Goal: Information Seeking & Learning: Learn about a topic

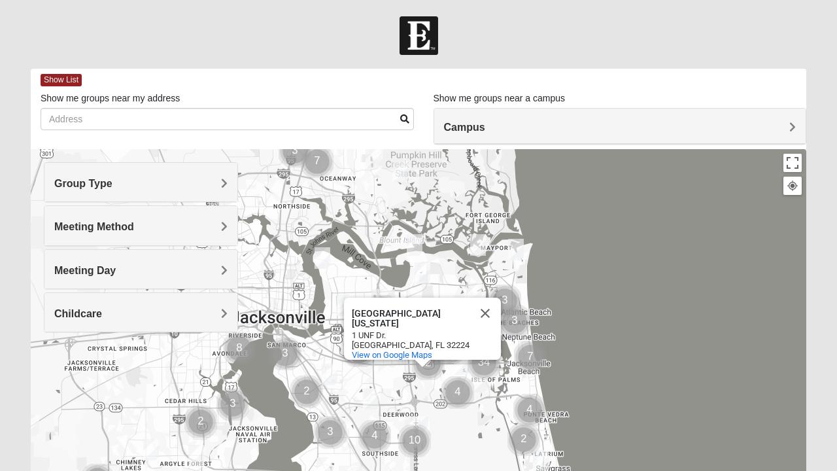
click at [239, 340] on img "Cluster of 8 groups" at bounding box center [239, 348] width 43 height 43
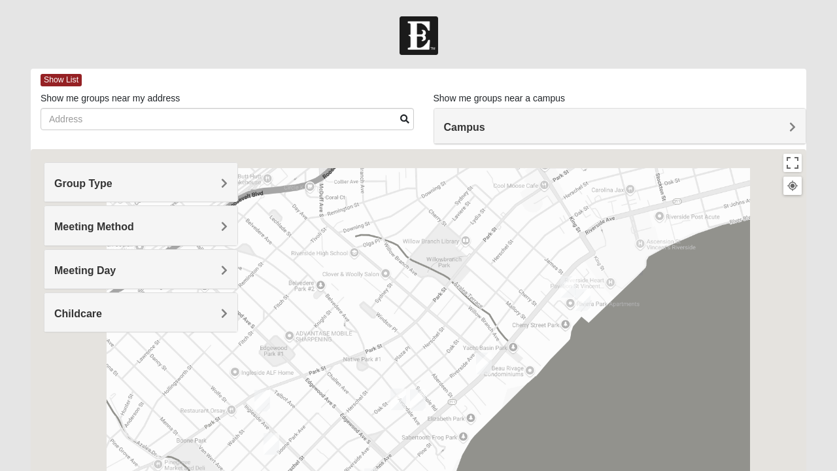
click at [480, 362] on img "Womens Hughes 32205" at bounding box center [484, 363] width 26 height 32
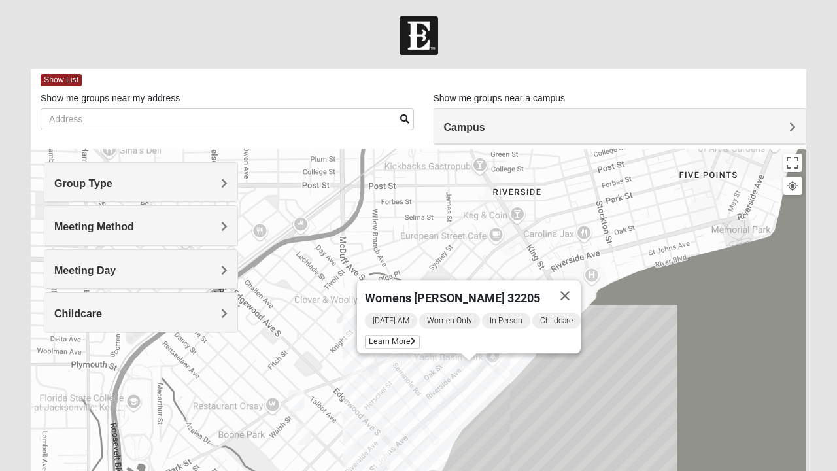
click at [405, 392] on div "Womens [PERSON_NAME] 32205 [DATE] AM Women Only In Person Childcare Learn More" at bounding box center [418, 410] width 775 height 523
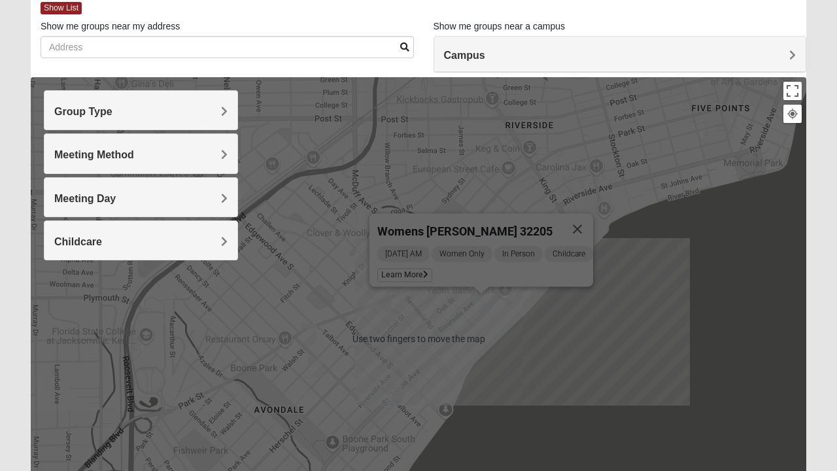
scroll to position [80, 0]
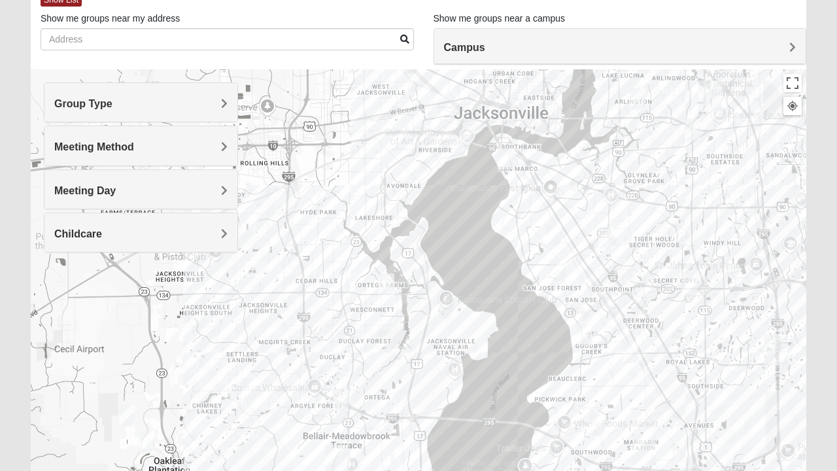
click at [384, 282] on img "Mixed Harrison 32210" at bounding box center [386, 284] width 26 height 32
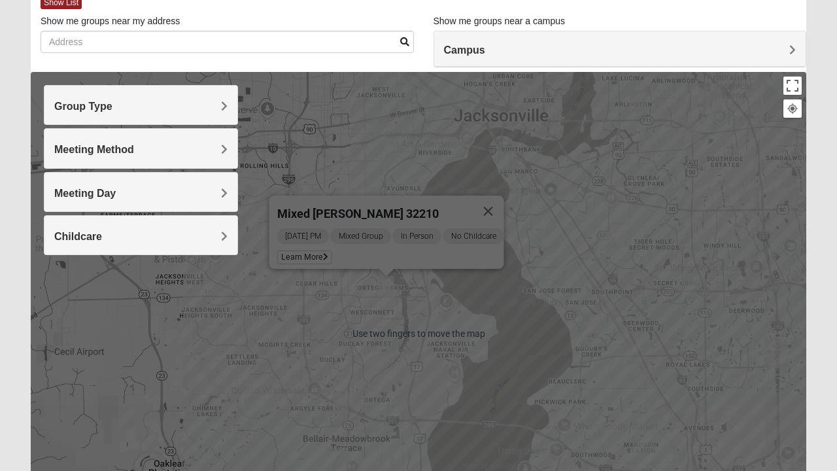
scroll to position [51, 0]
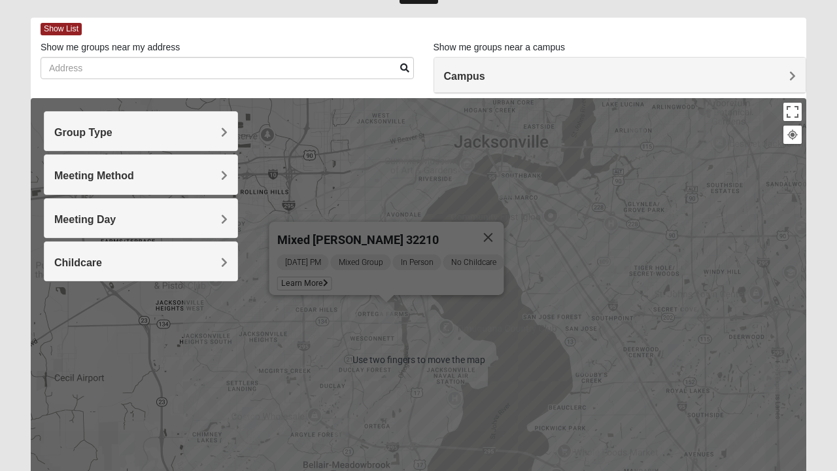
click at [503, 223] on button "Close" at bounding box center [487, 237] width 31 height 31
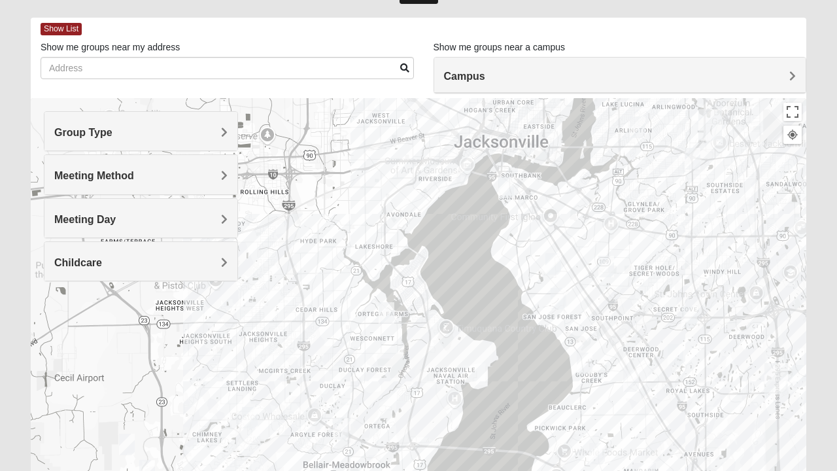
click at [421, 205] on div at bounding box center [418, 359] width 775 height 523
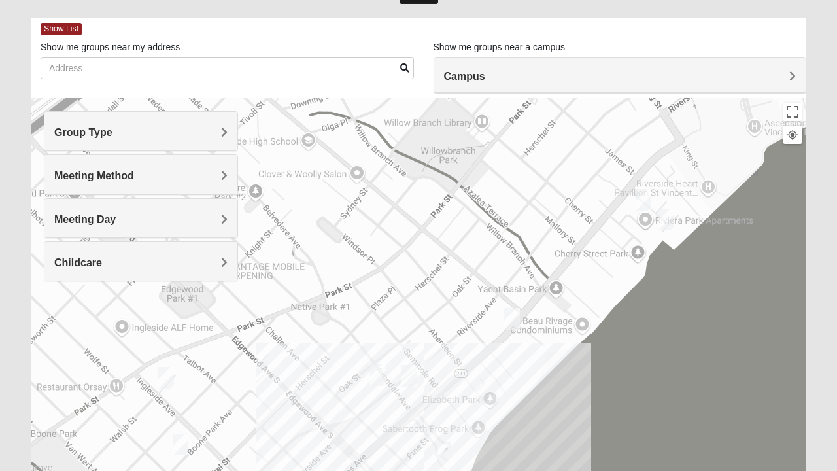
click at [412, 373] on img "Mens Puckett 32205" at bounding box center [408, 375] width 26 height 32
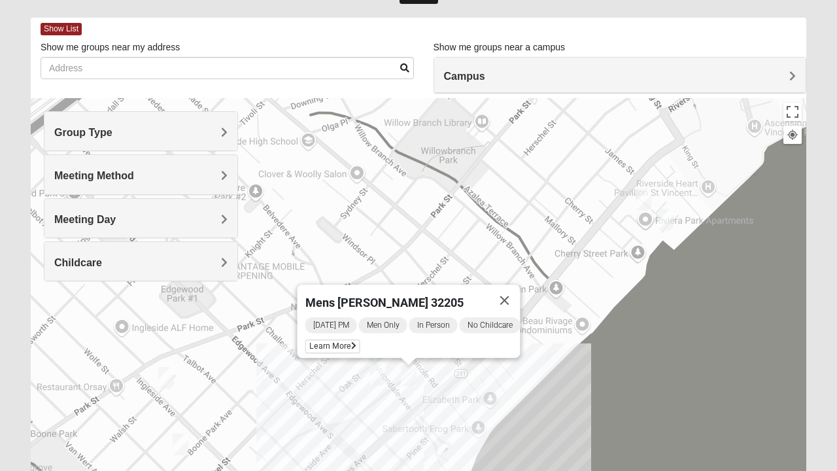
click at [376, 369] on img "Womens Puckett 32205" at bounding box center [378, 375] width 26 height 32
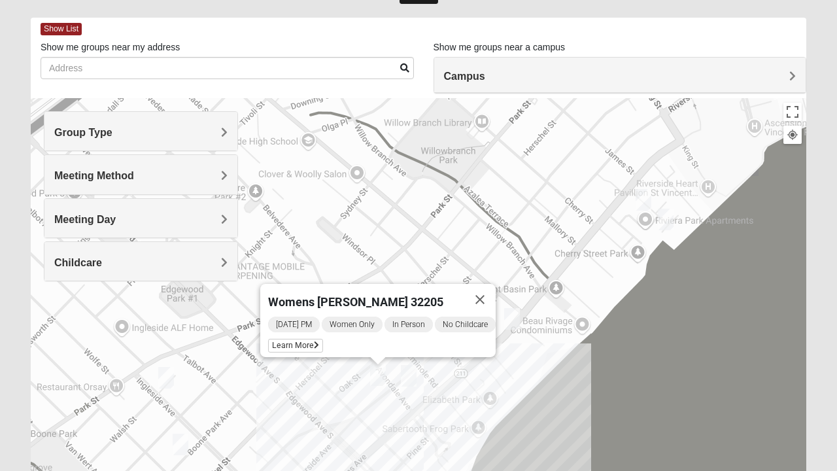
click at [183, 437] on img "Mens Duncil 32205" at bounding box center [180, 444] width 26 height 32
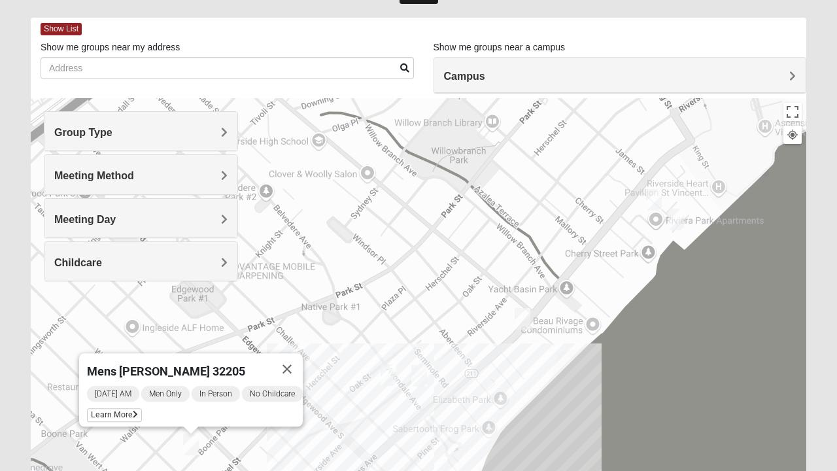
click at [248, 316] on div "Mens [PERSON_NAME] 32205 [DATE] AM Men Only In Person No Childcare Learn More" at bounding box center [418, 359] width 775 height 523
click at [295, 356] on button "Close" at bounding box center [286, 368] width 31 height 31
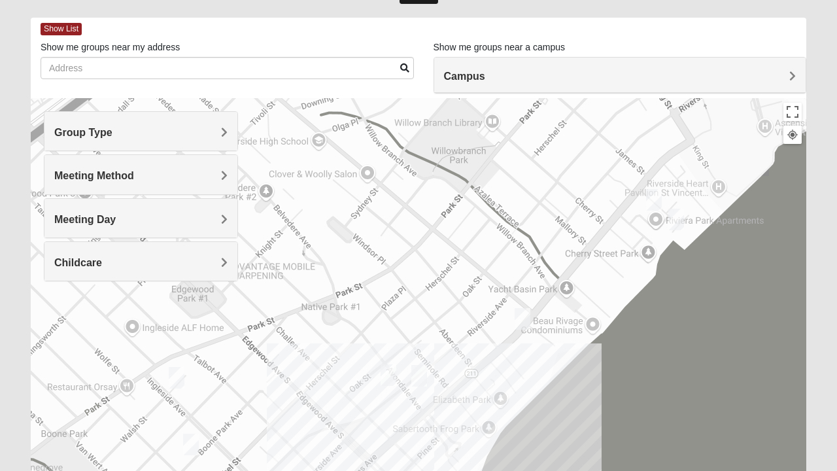
click at [174, 388] on img "Womens Ventura 32205" at bounding box center [176, 377] width 26 height 32
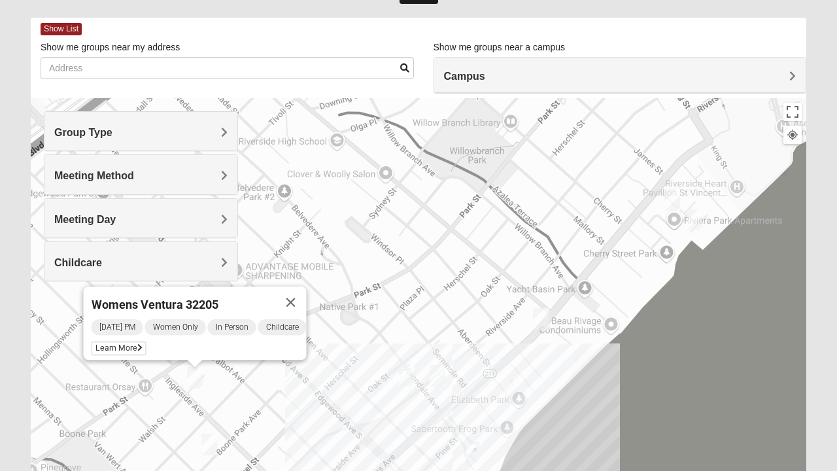
click at [671, 205] on img "Womens VanCuren 32205" at bounding box center [672, 200] width 26 height 32
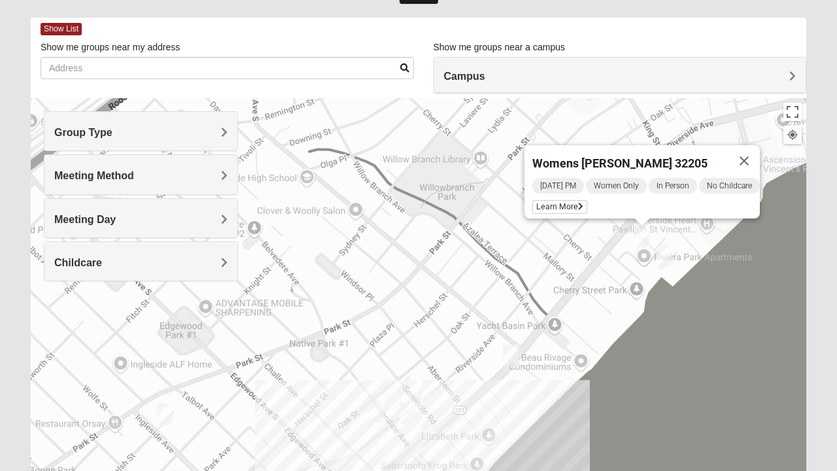
click at [675, 246] on img "Mixed Holleman 32205" at bounding box center [664, 256] width 26 height 32
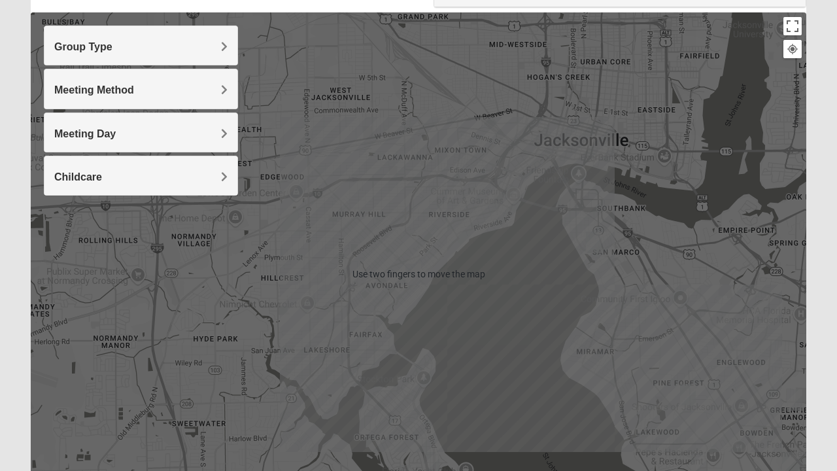
scroll to position [136, 0]
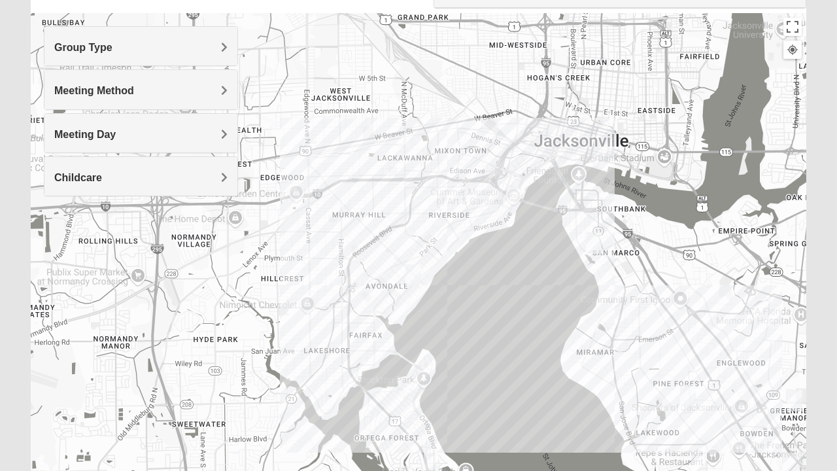
click at [833, 453] on form "Log In Find A Group Error Show List Loading Groups" at bounding box center [418, 231] width 837 height 703
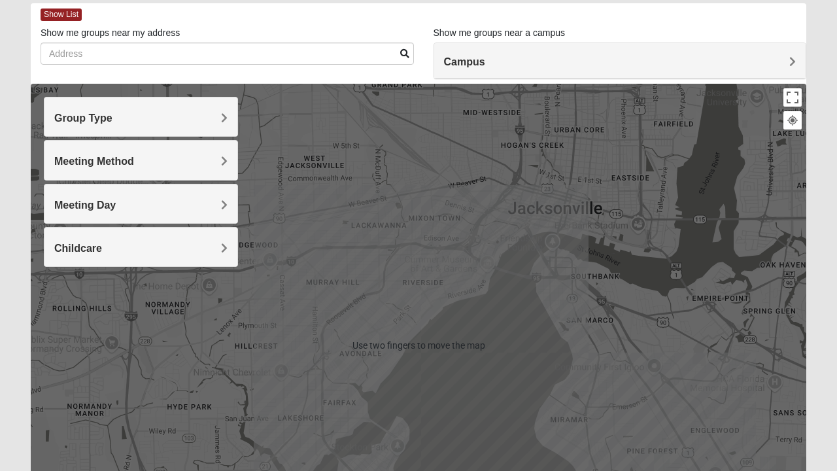
scroll to position [0, 0]
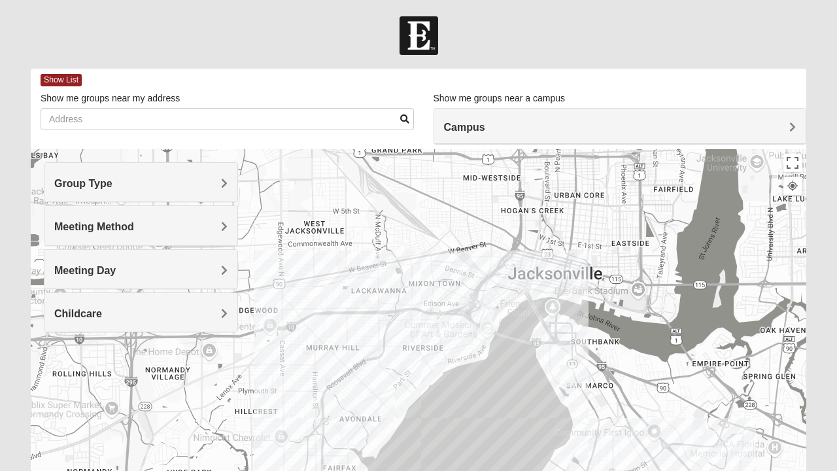
click at [432, 293] on div at bounding box center [418, 410] width 775 height 523
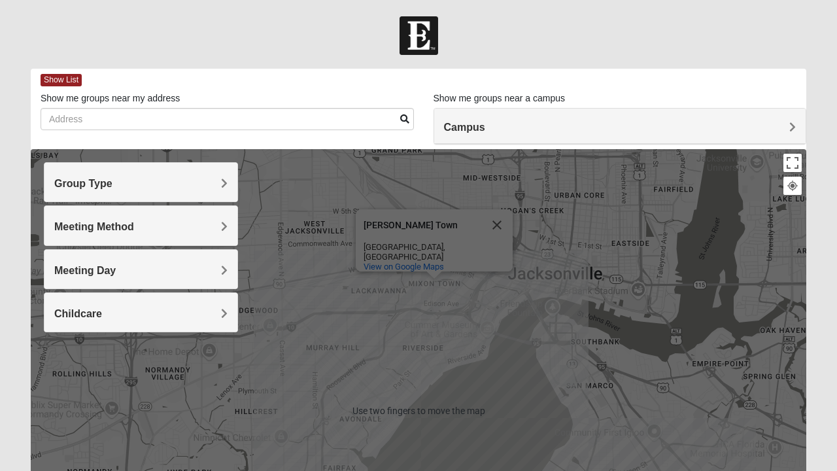
click at [432, 277] on div at bounding box center [434, 275] width 16 height 8
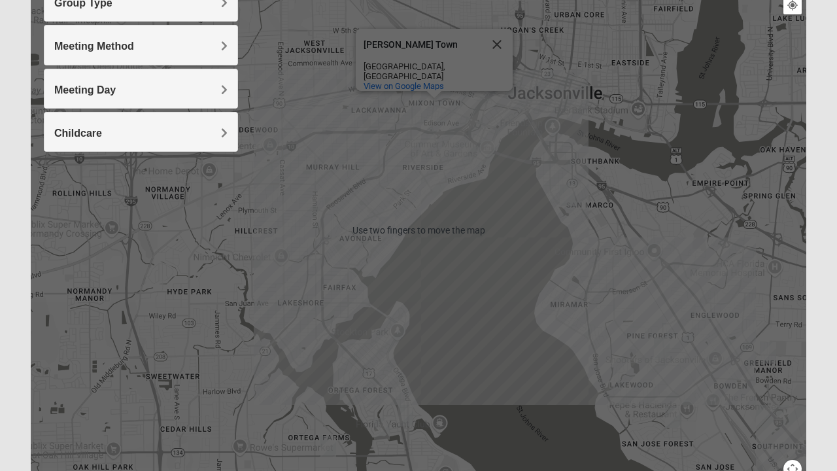
scroll to position [249, 0]
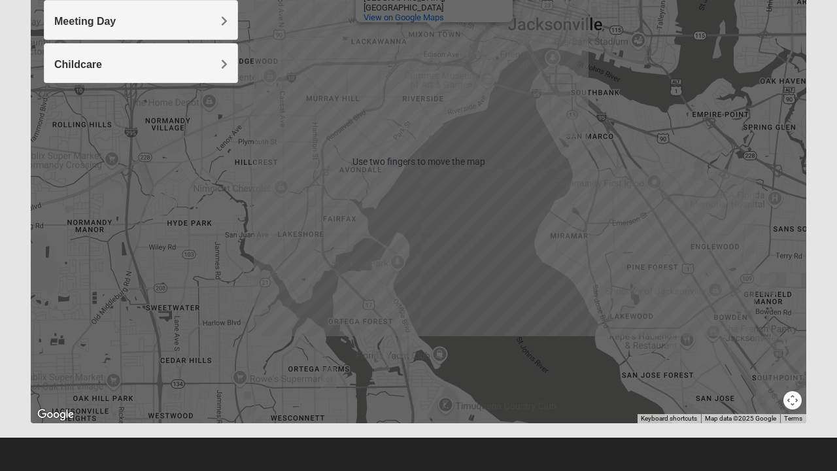
click at [477, 310] on div "[PERSON_NAME] Town [PERSON_NAME][GEOGRAPHIC_DATA] [GEOGRAPHIC_DATA], [GEOGRAPHI…" at bounding box center [418, 161] width 775 height 523
